Goal: Navigation & Orientation: Find specific page/section

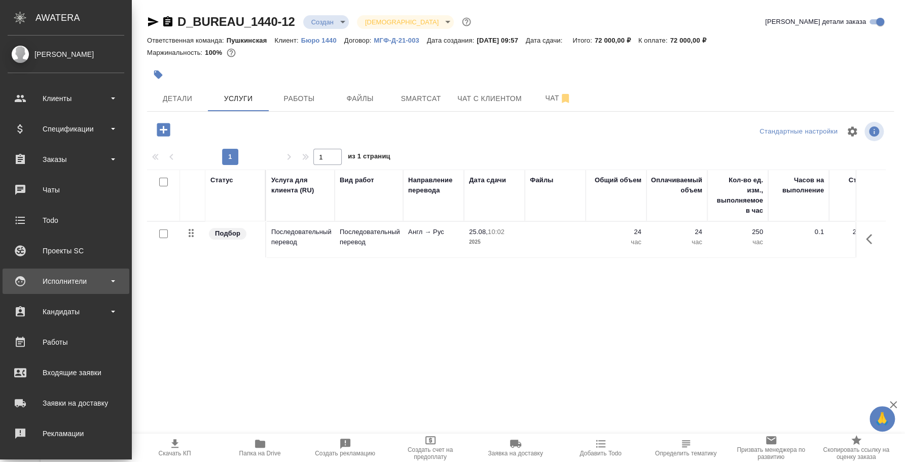
click at [61, 290] on div "Исполнители" at bounding box center [66, 280] width 127 height 25
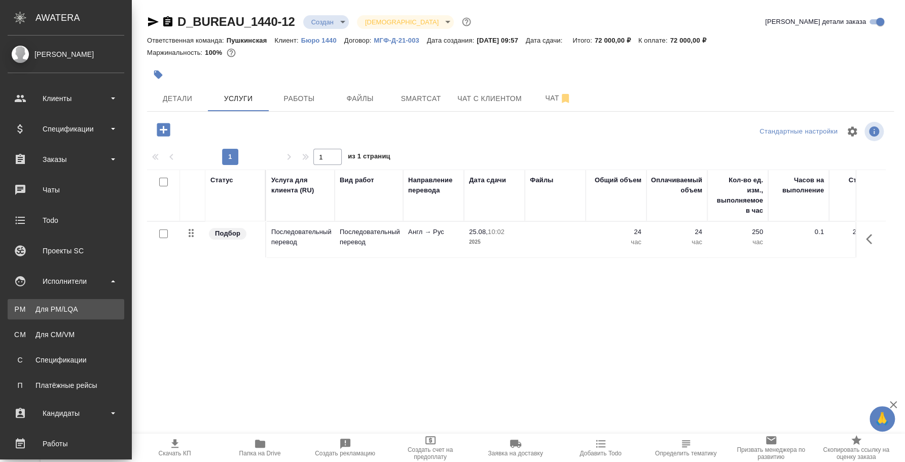
click at [64, 307] on div "Для PM/LQA" at bounding box center [66, 309] width 107 height 10
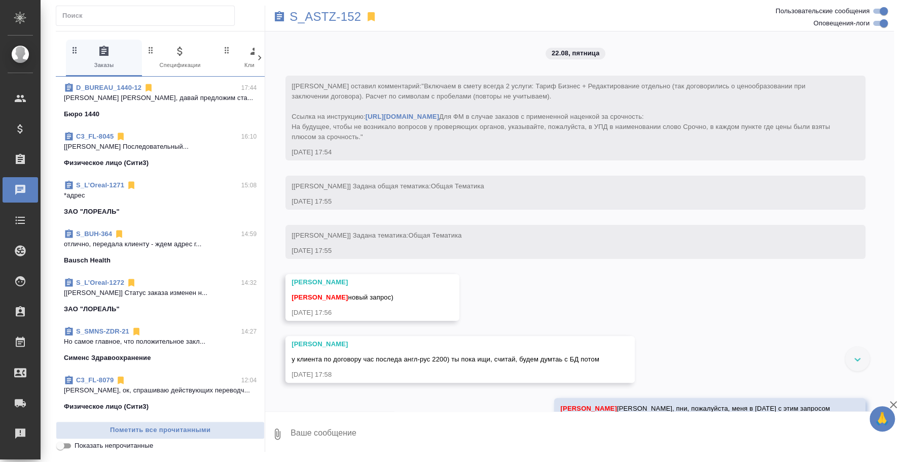
scroll to position [317, 0]
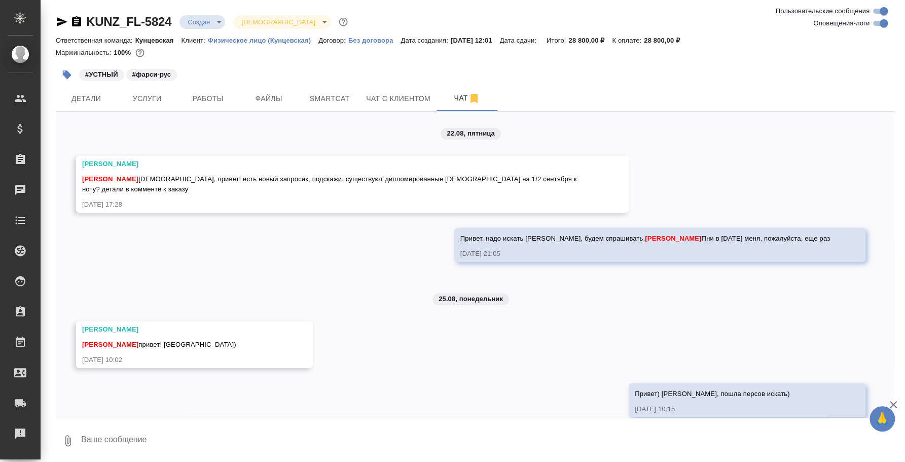
scroll to position [324, 0]
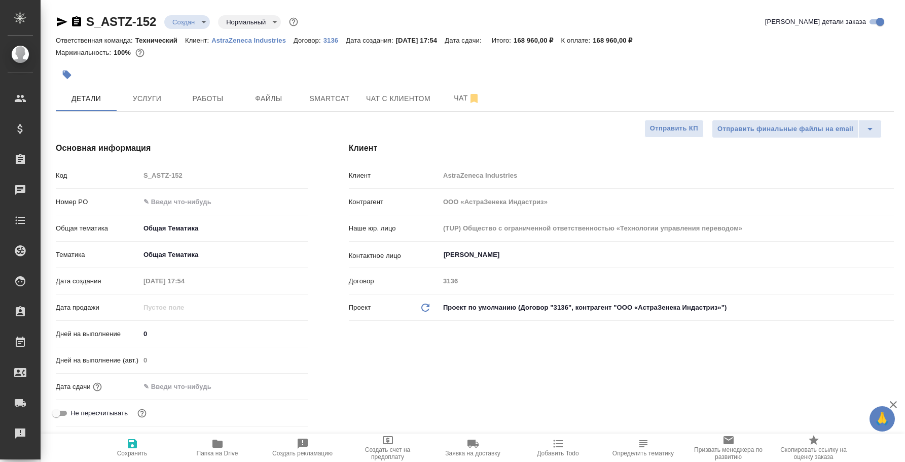
select select "RU"
